Goal: Obtain resource: Obtain resource

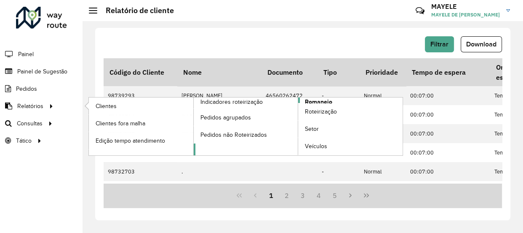
click at [333, 101] on link "Romaneio" at bounding box center [298, 126] width 209 height 58
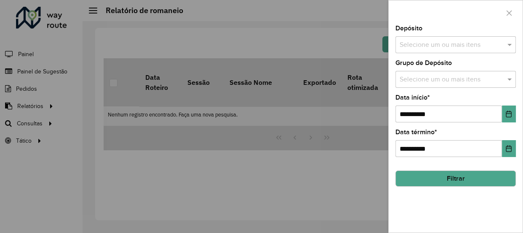
click at [467, 45] on input "text" at bounding box center [452, 45] width 108 height 10
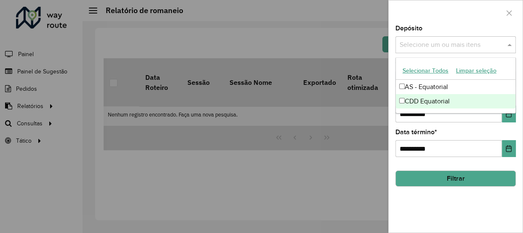
click at [427, 103] on div "CDD Equatorial" at bounding box center [456, 101] width 120 height 14
click at [512, 120] on button "Choose Date" at bounding box center [509, 113] width 14 height 17
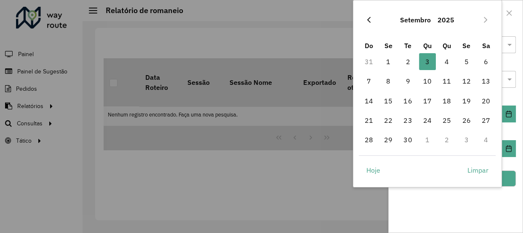
click at [366, 21] on icon "Previous Month" at bounding box center [369, 19] width 7 height 7
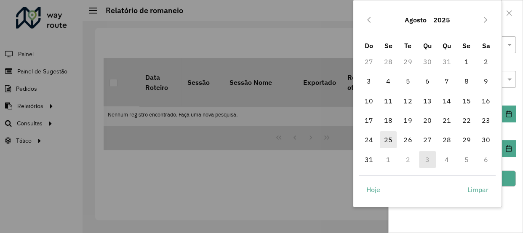
click at [385, 140] on span "25" at bounding box center [388, 139] width 17 height 17
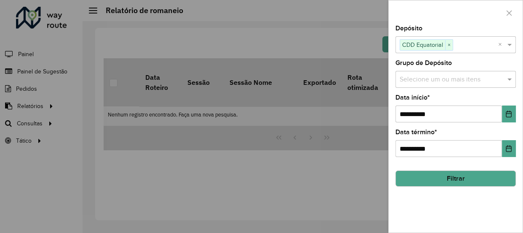
click at [480, 176] on button "Filtrar" at bounding box center [456, 178] width 121 height 16
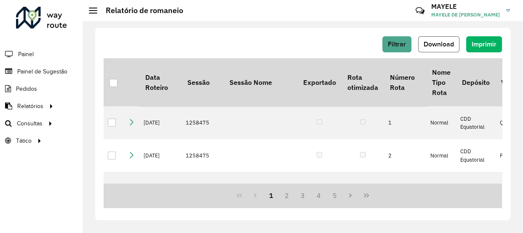
click at [439, 49] on button "Download" at bounding box center [438, 44] width 41 height 16
